Goal: Information Seeking & Learning: Learn about a topic

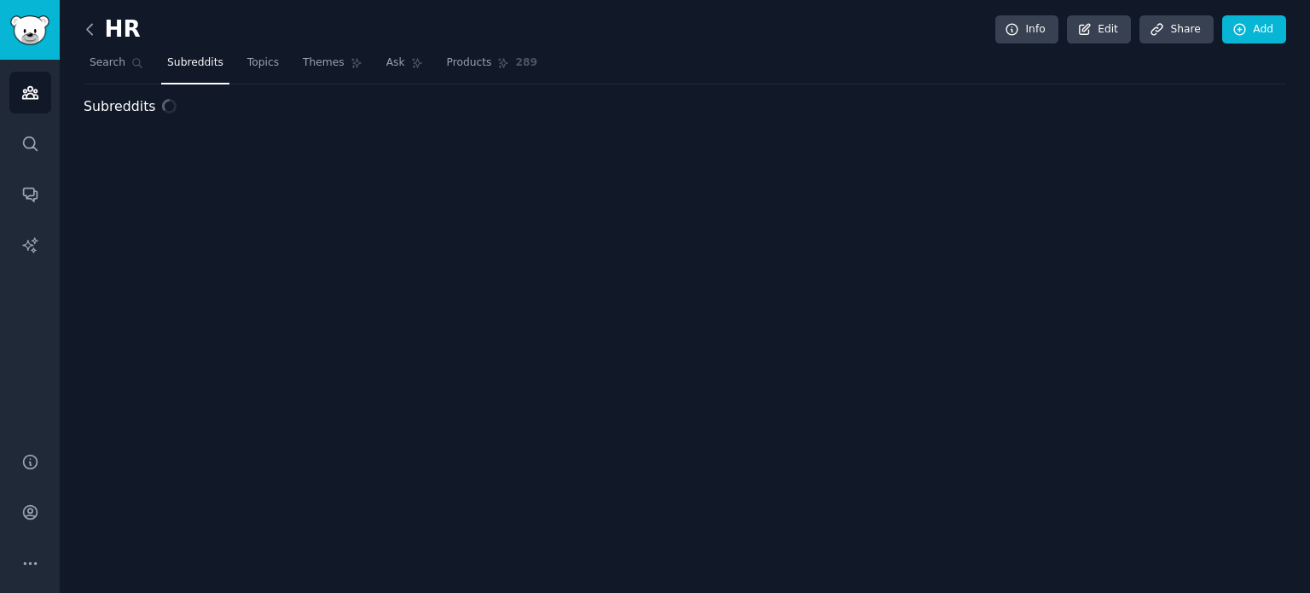
click at [92, 22] on icon at bounding box center [90, 29] width 18 height 18
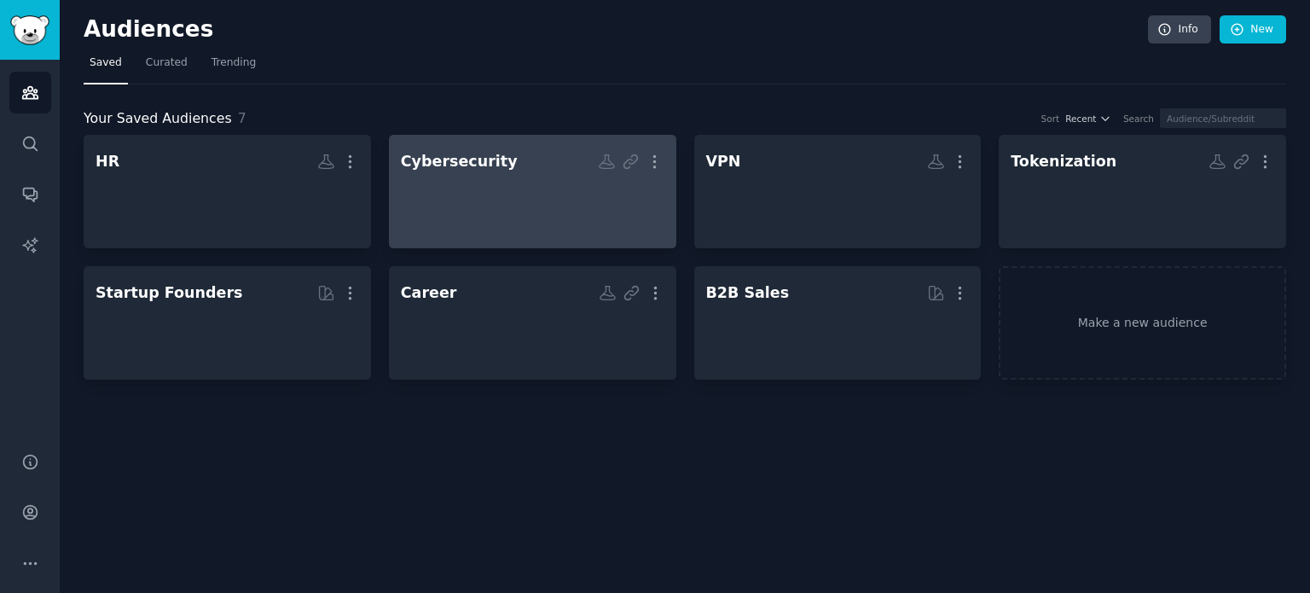
click at [539, 204] on div at bounding box center [533, 207] width 264 height 60
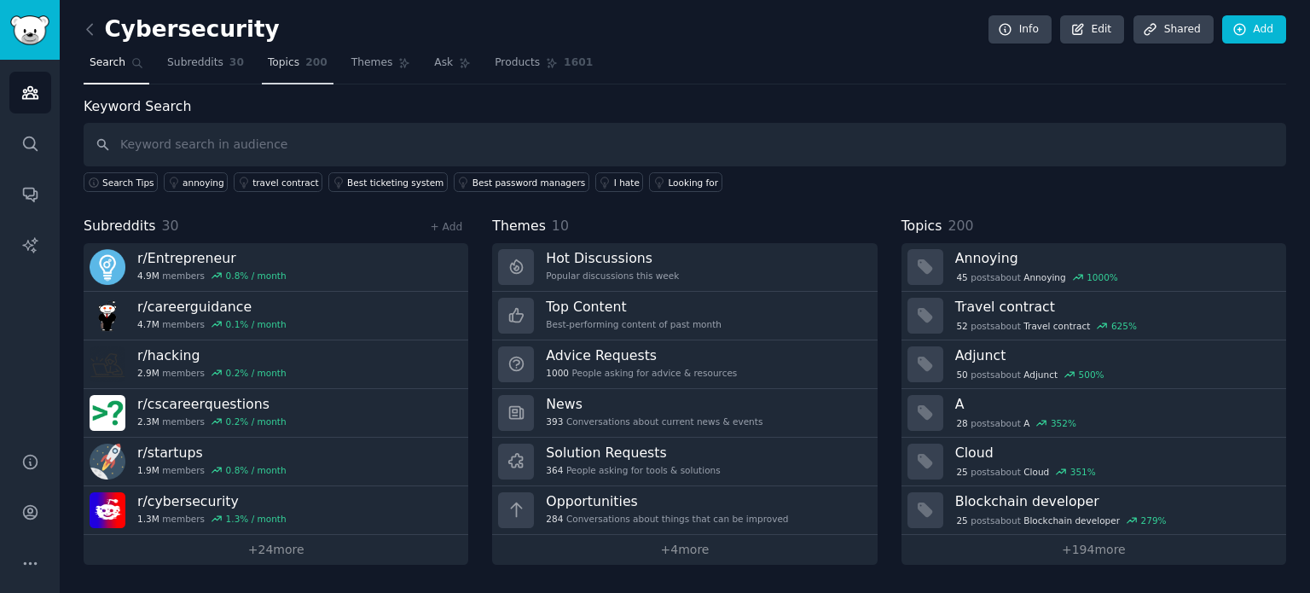
click at [262, 82] on link "Topics 200" at bounding box center [298, 66] width 72 height 35
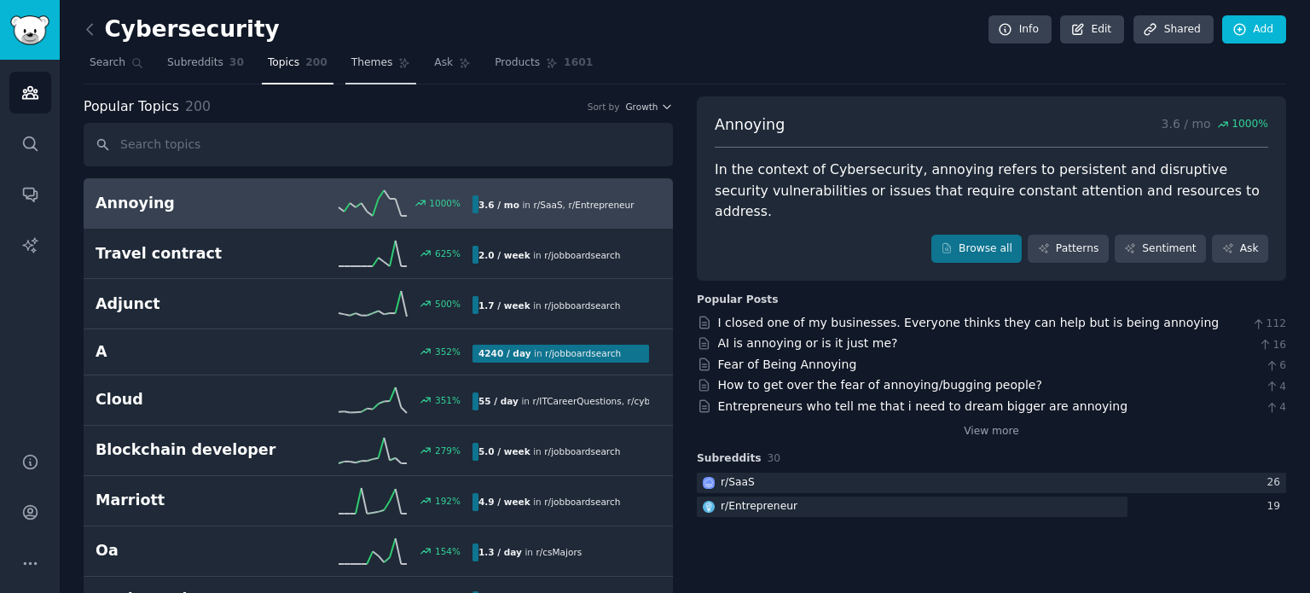
click at [385, 73] on link "Themes" at bounding box center [381, 66] width 72 height 35
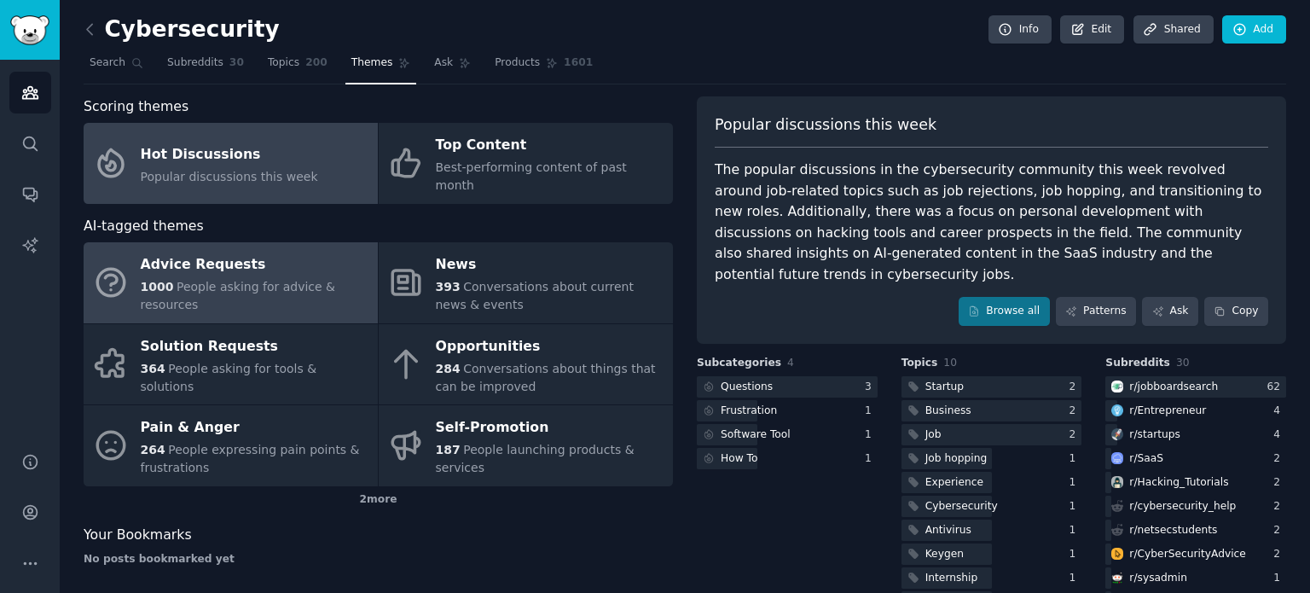
click at [314, 278] on div "1000 People asking for advice & resources" at bounding box center [255, 296] width 229 height 36
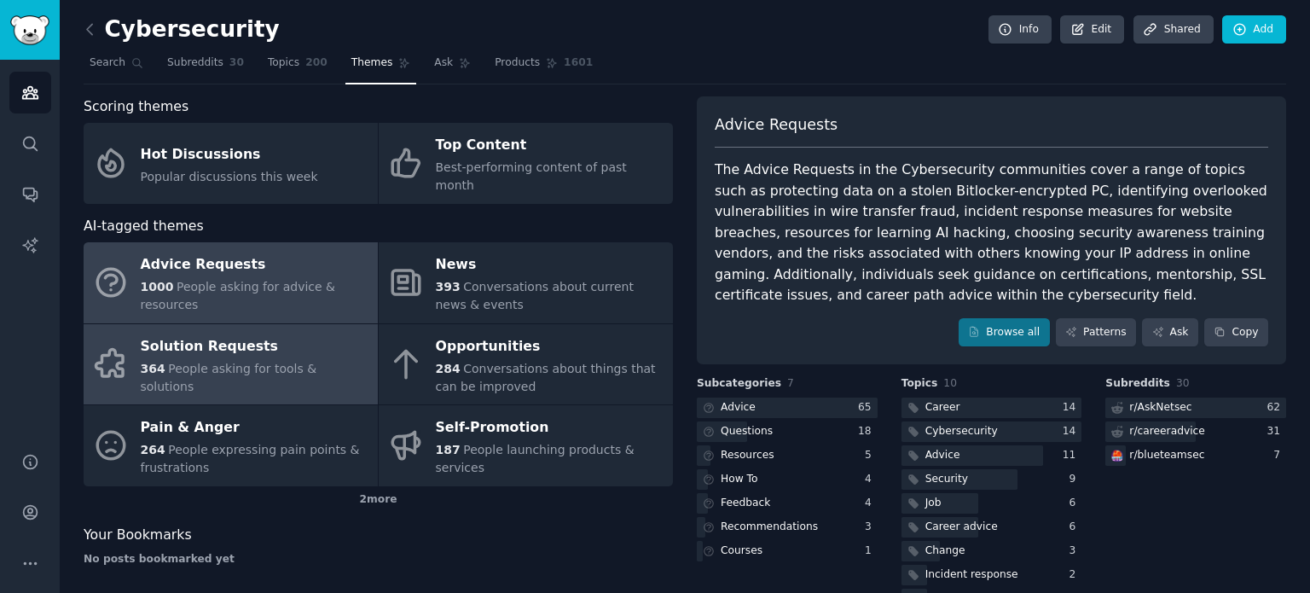
click at [259, 374] on link "Solution Requests 364 People asking for tools & solutions" at bounding box center [231, 364] width 294 height 81
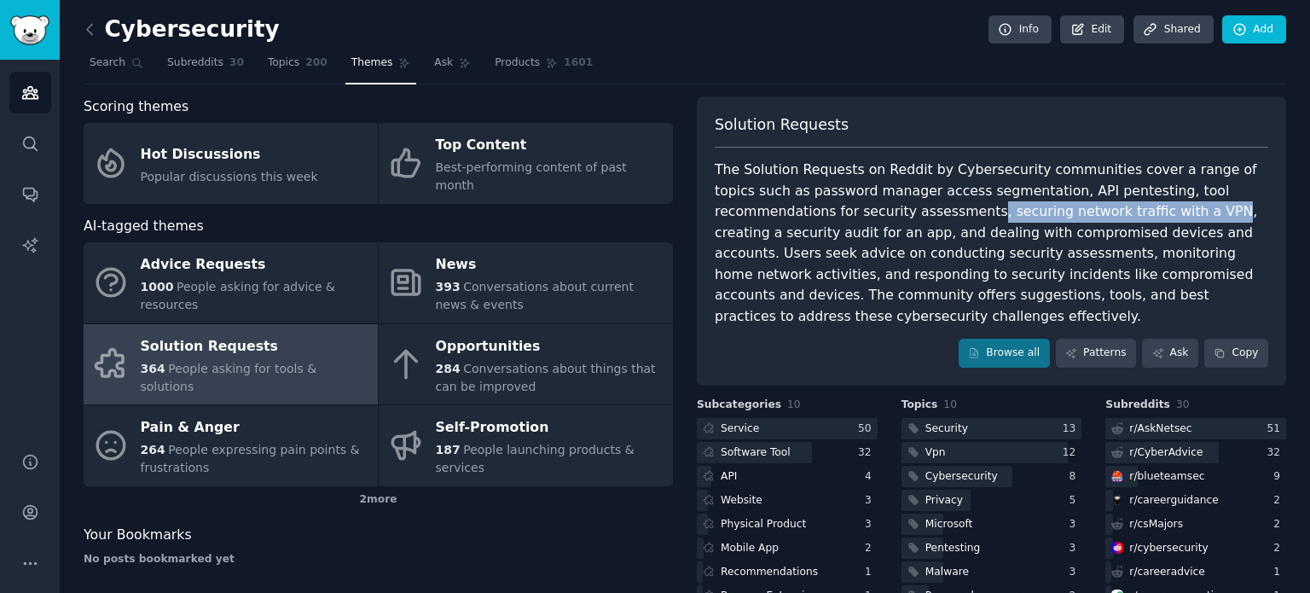
drag, startPoint x: 836, startPoint y: 213, endPoint x: 1050, endPoint y: 203, distance: 214.3
click at [1050, 203] on div "The Solution Requests on Reddit by Cybersecurity communities cover a range of t…" at bounding box center [992, 242] width 554 height 167
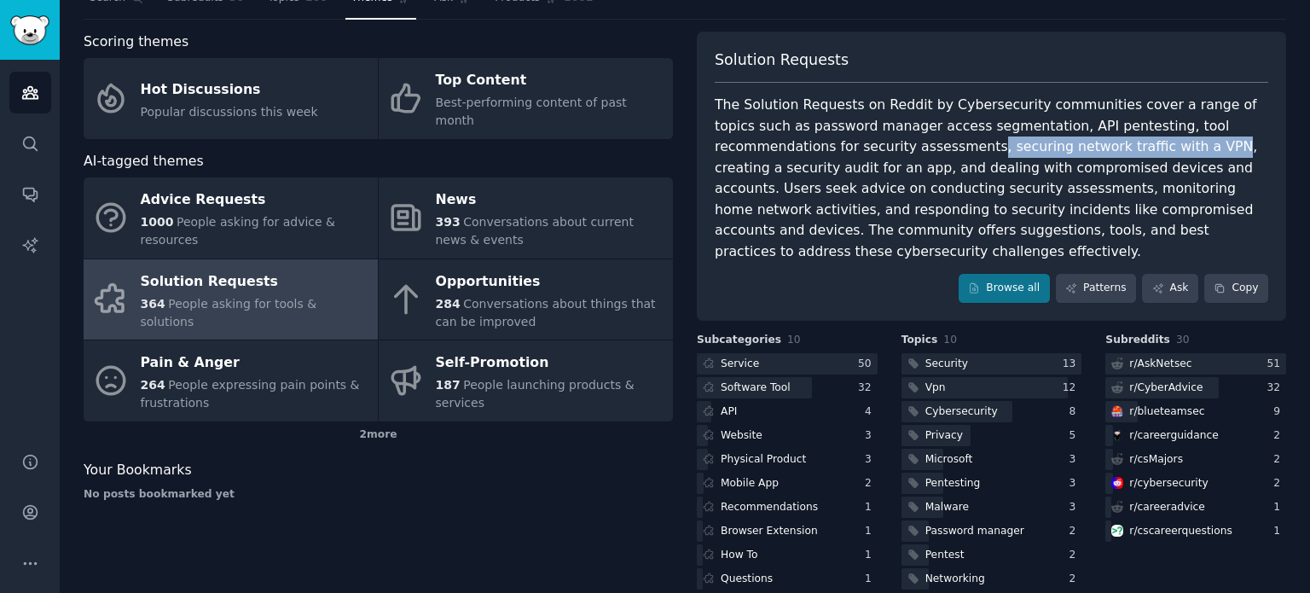
scroll to position [65, 0]
click at [873, 246] on div "Solution Requests The Solution Requests on Reddit by Cybersecurity communities …" at bounding box center [991, 176] width 589 height 289
click at [927, 226] on div "The Solution Requests on Reddit by Cybersecurity communities cover a range of t…" at bounding box center [992, 178] width 554 height 167
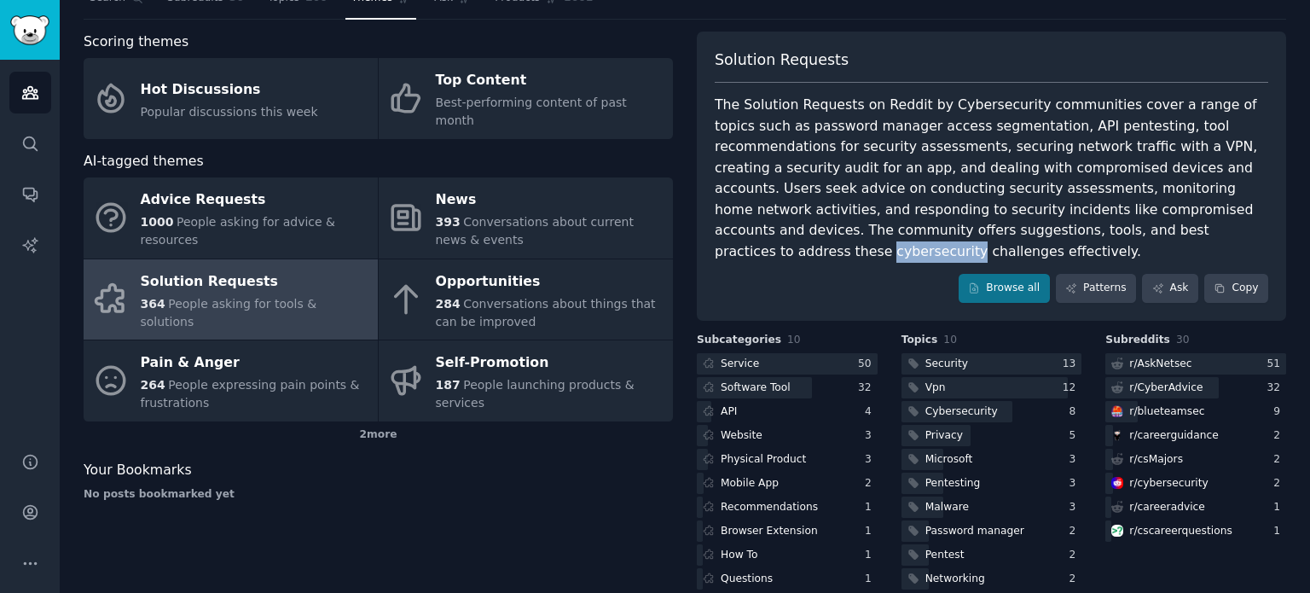
click at [927, 226] on div "The Solution Requests on Reddit by Cybersecurity communities cover a range of t…" at bounding box center [992, 178] width 554 height 167
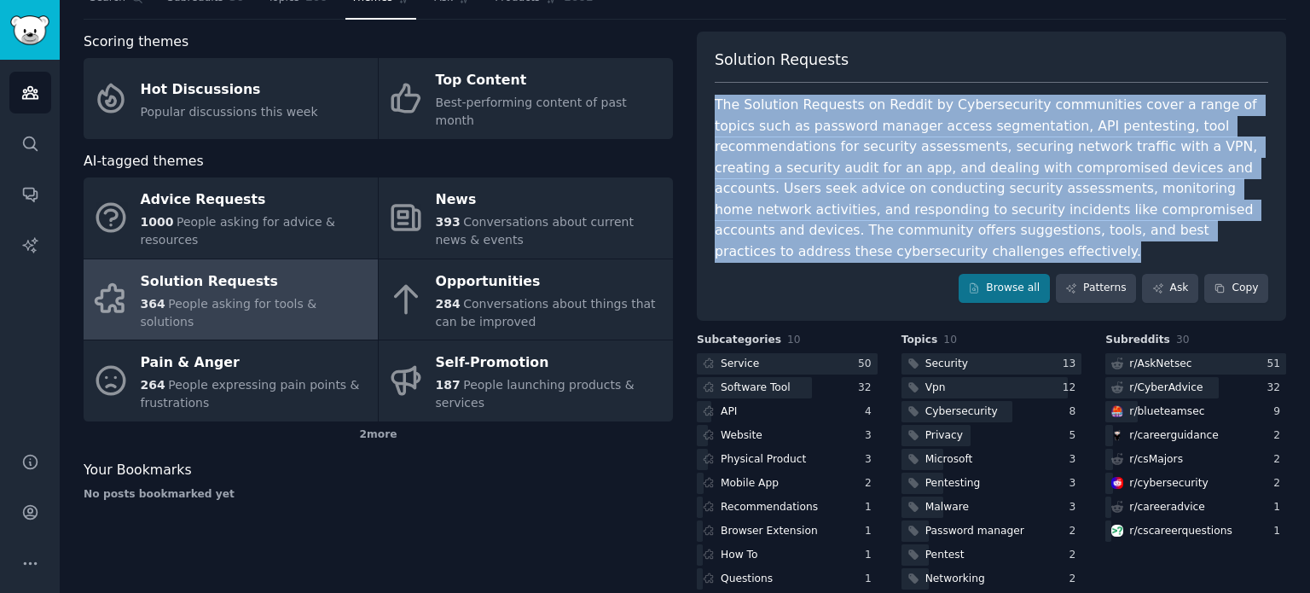
click at [927, 226] on div "The Solution Requests on Reddit by Cybersecurity communities cover a range of t…" at bounding box center [992, 178] width 554 height 167
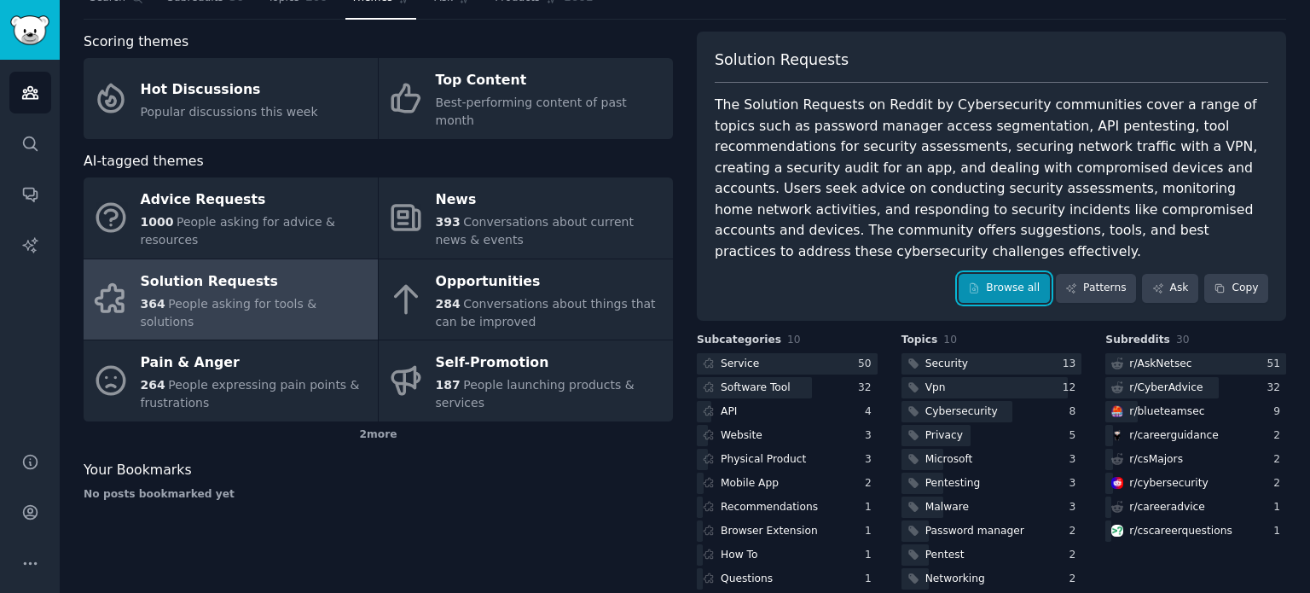
click at [1029, 276] on link "Browse all" at bounding box center [1004, 288] width 91 height 29
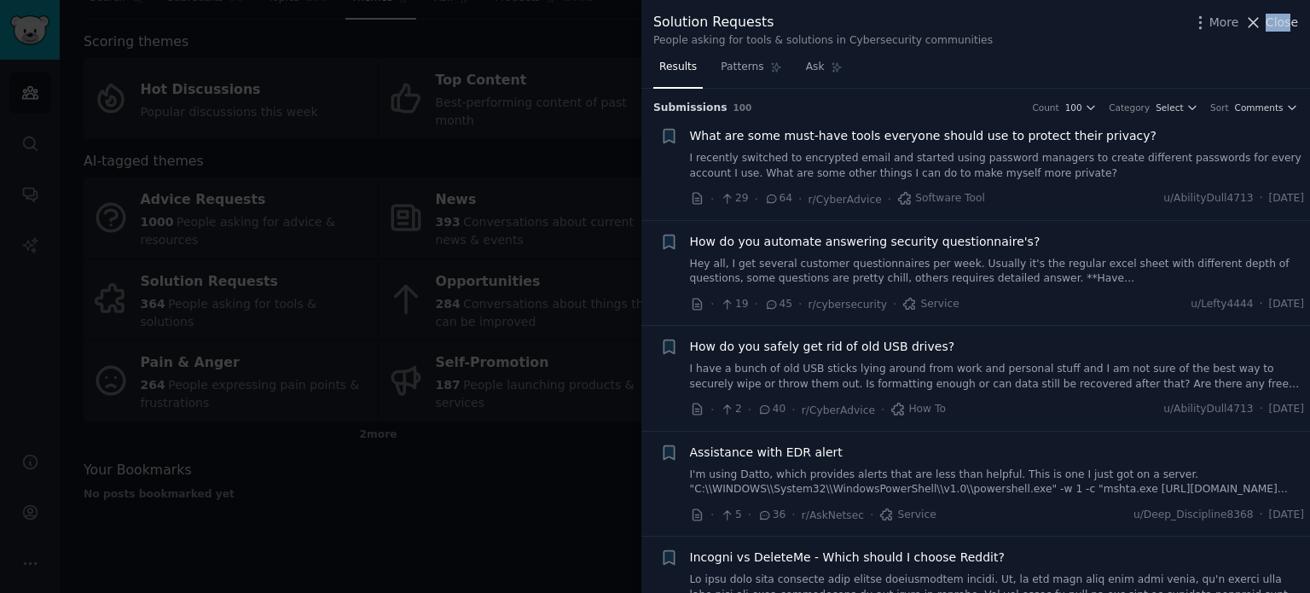
drag, startPoint x: 1290, startPoint y: 33, endPoint x: 1258, endPoint y: 23, distance: 34.0
click at [1258, 23] on div "Solution Requests People asking for tools & solutions in Cybersecurity communit…" at bounding box center [975, 30] width 645 height 36
click at [1258, 23] on icon at bounding box center [1253, 22] width 9 height 9
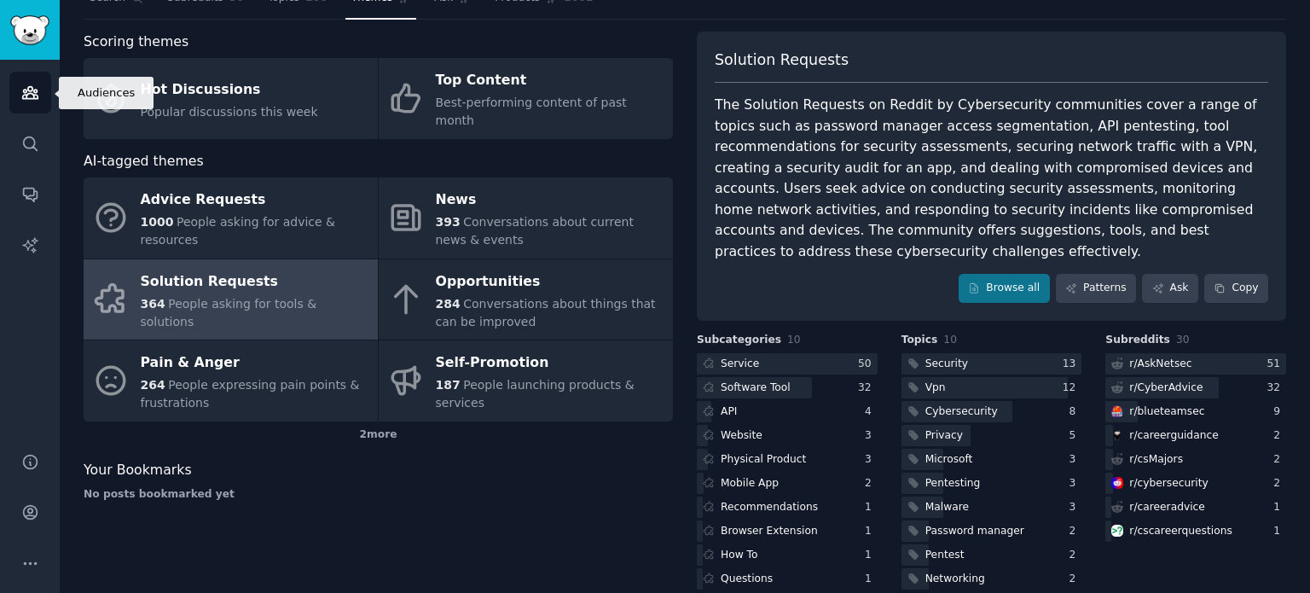
click at [41, 99] on link "Audiences" at bounding box center [30, 93] width 42 height 42
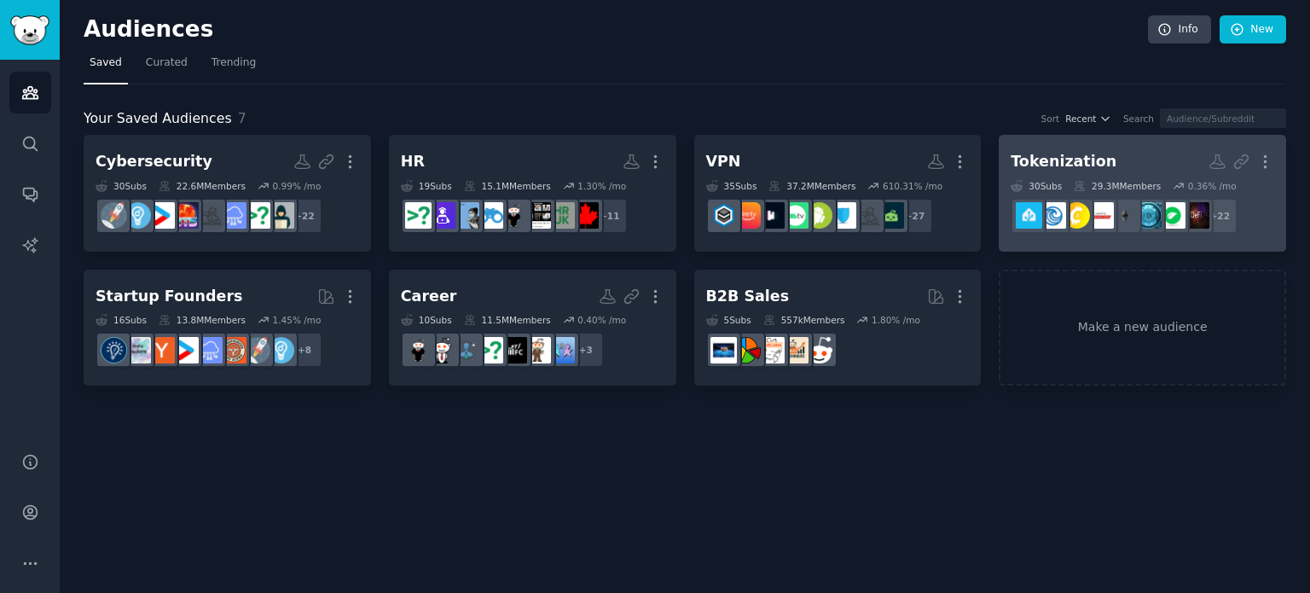
click at [1085, 164] on div "Tokenization" at bounding box center [1064, 161] width 106 height 21
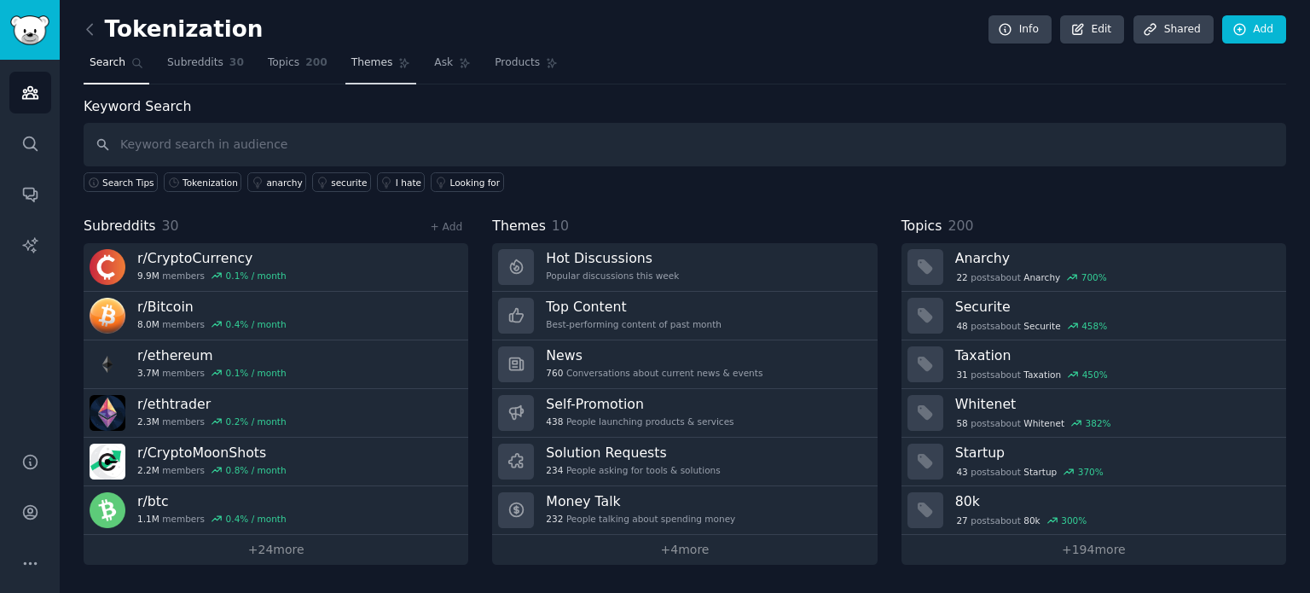
click at [357, 70] on link "Themes" at bounding box center [381, 66] width 72 height 35
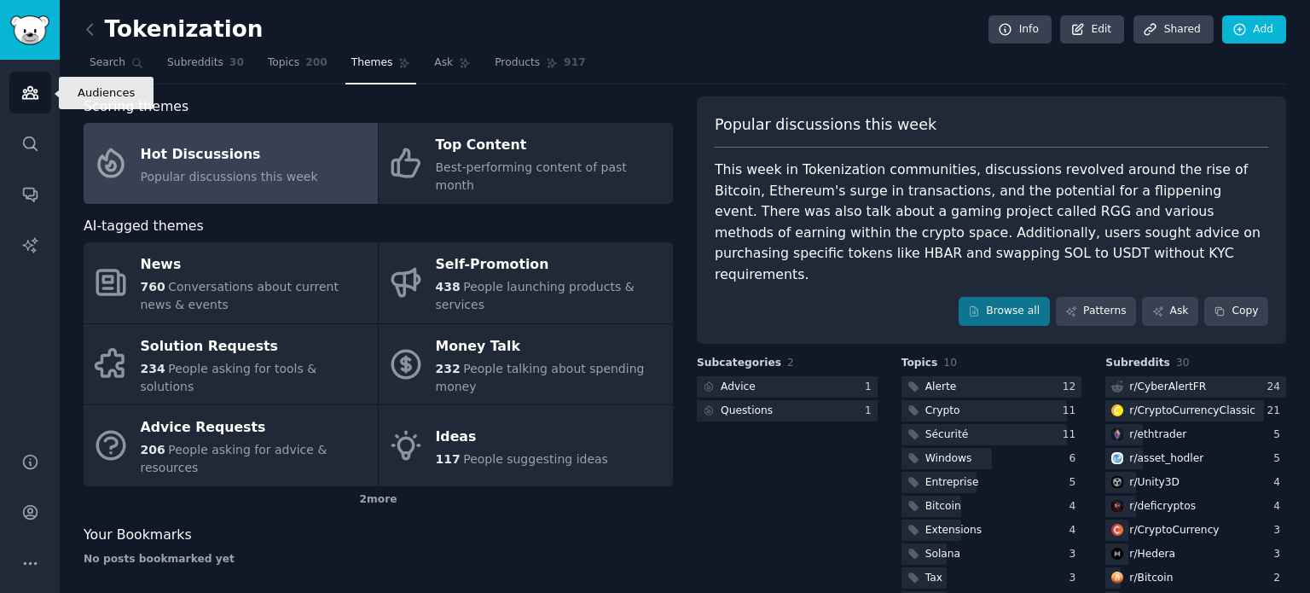
click at [27, 107] on link "Audiences" at bounding box center [30, 93] width 42 height 42
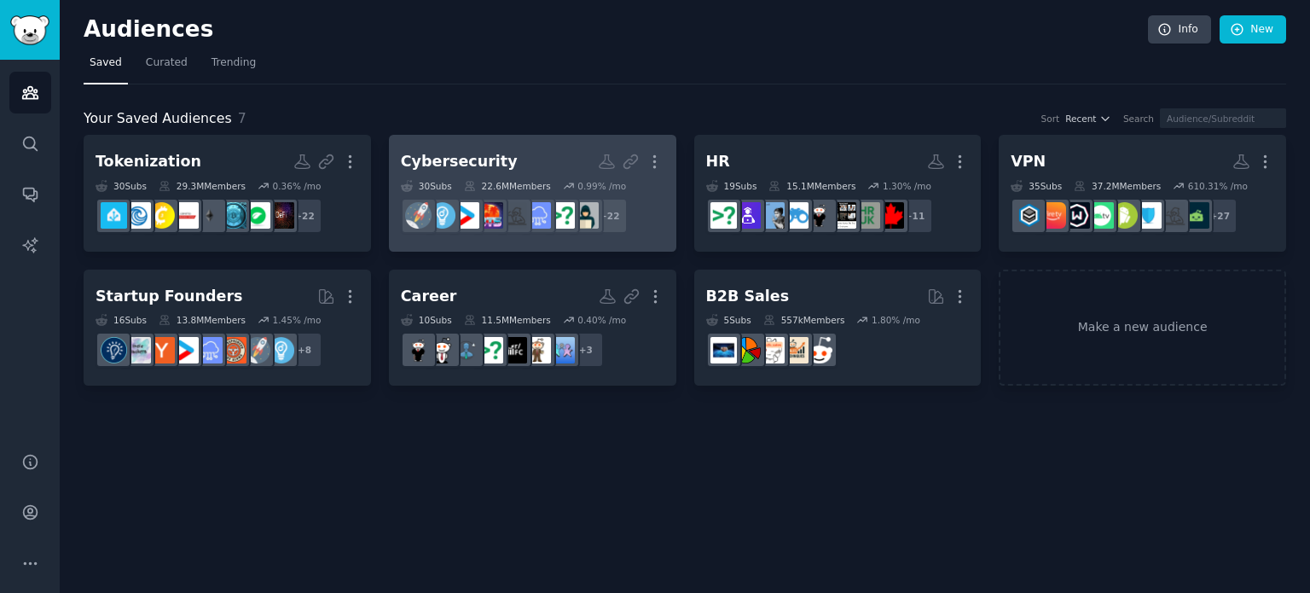
click at [542, 177] on div "Cybersecurity More 30 Sub s 22.6M Members 0.99 % /mo r/SaaS + 22" at bounding box center [533, 193] width 264 height 93
